Goal: Information Seeking & Learning: Understand process/instructions

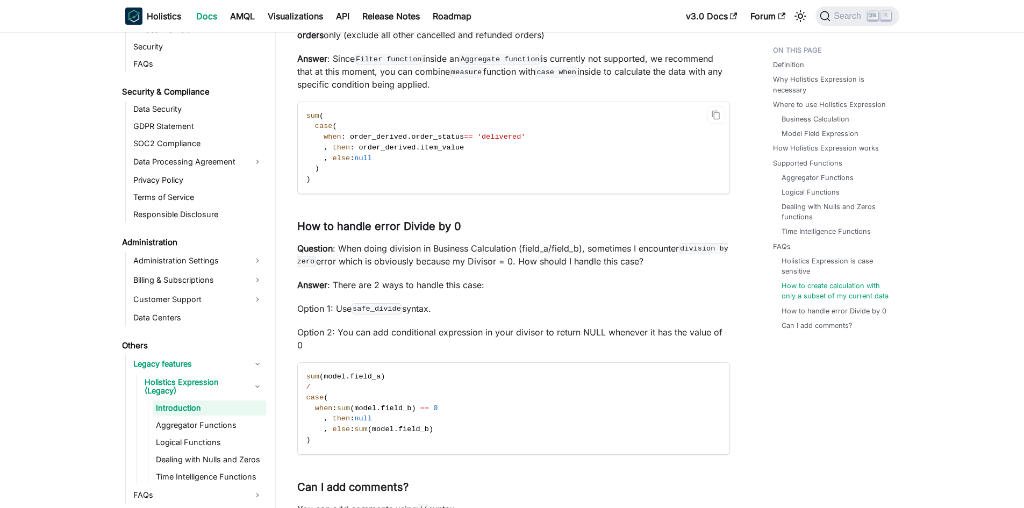
scroll to position [3081, 0]
drag, startPoint x: 336, startPoint y: 152, endPoint x: 314, endPoint y: 152, distance: 21.5
click at [314, 152] on code "sum ( case ( when : order_derived . order_status = = 'delivered' , then : order…" at bounding box center [513, 147] width 430 height 91
copy span "case ("
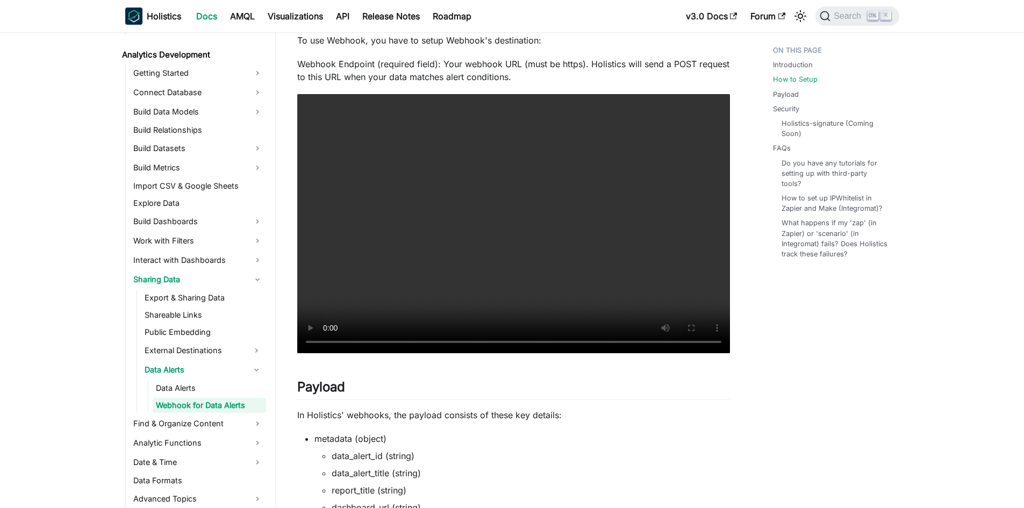
scroll to position [421, 0]
click at [328, 344] on video "Your browser does not support embedding video, but you can download it ." at bounding box center [513, 223] width 433 height 260
click at [409, 282] on video "Your browser does not support embedding video, but you can download it ." at bounding box center [513, 223] width 433 height 260
click at [653, 185] on video "Your browser does not support embedding video, but you can download it ." at bounding box center [513, 223] width 433 height 260
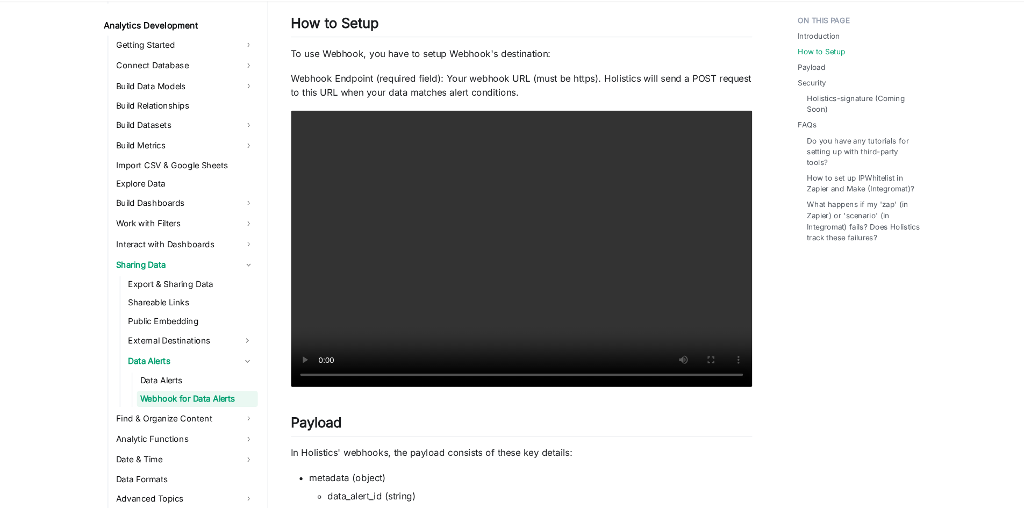
scroll to position [380, 0]
click at [590, 214] on video "Your browser does not support embedding video, but you can download it ." at bounding box center [513, 264] width 433 height 260
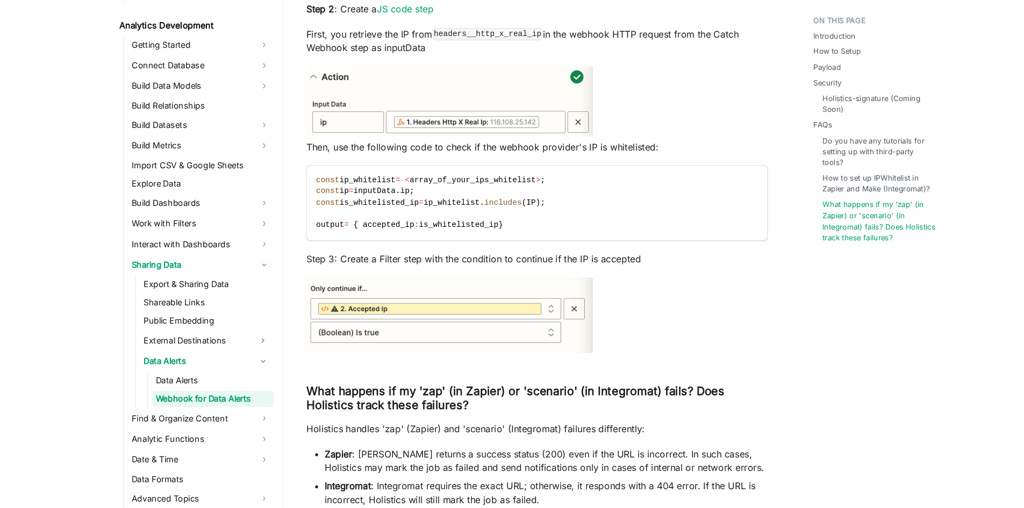
scroll to position [2440, 0]
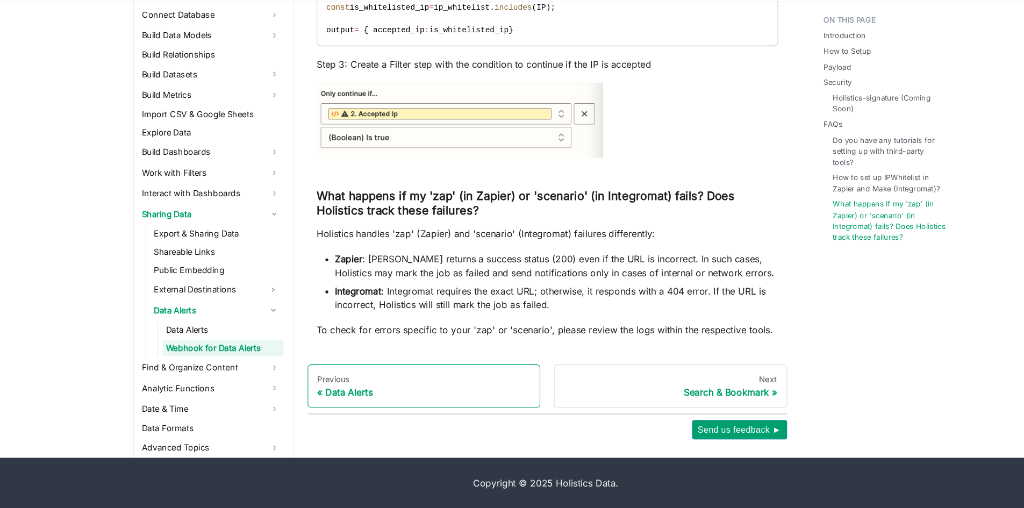
click at [330, 408] on link "Previous Data Alerts" at bounding box center [398, 393] width 219 height 41
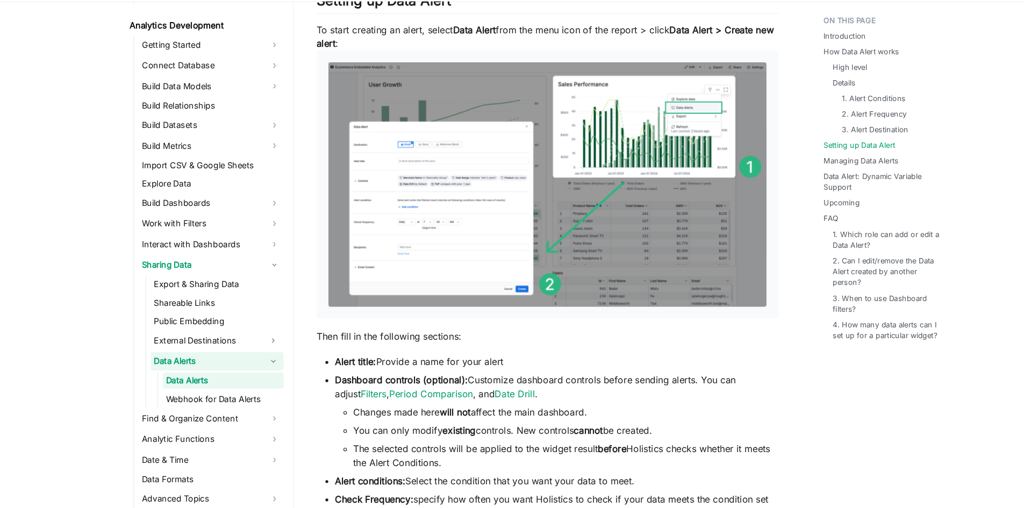
scroll to position [1182, 0]
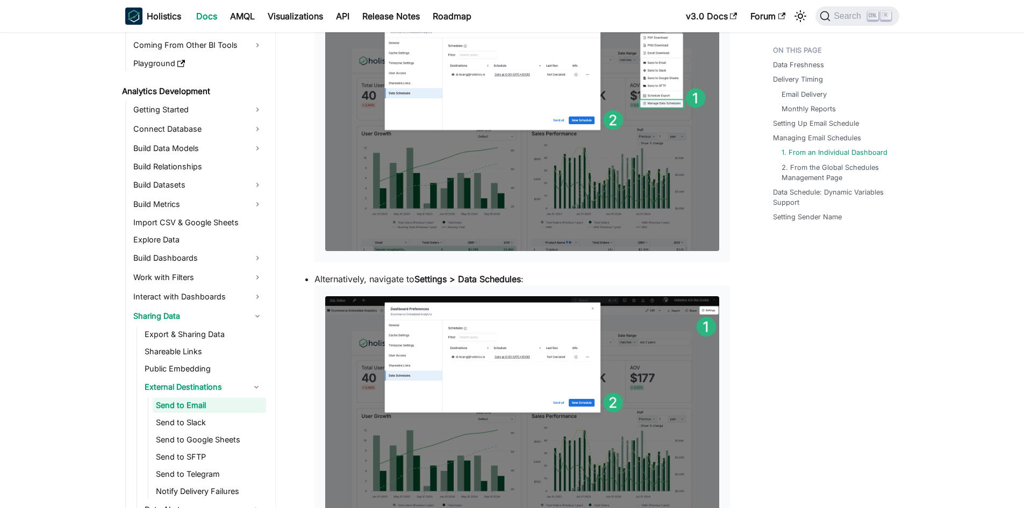
scroll to position [2237, 0]
